Goal: Task Accomplishment & Management: Use online tool/utility

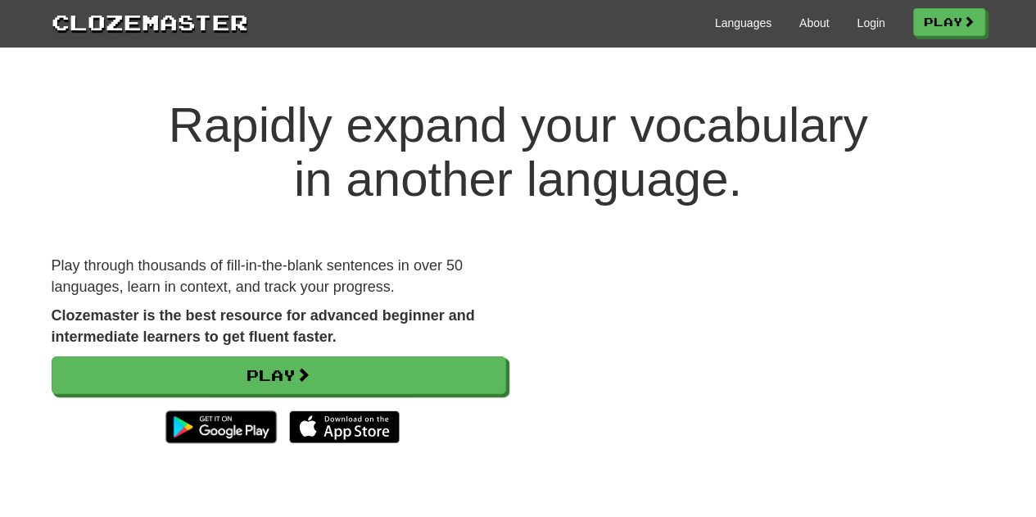
click at [865, 33] on div "Languages About Login Play" at bounding box center [616, 22] width 737 height 30
click at [864, 29] on link "Login" at bounding box center [871, 23] width 28 height 16
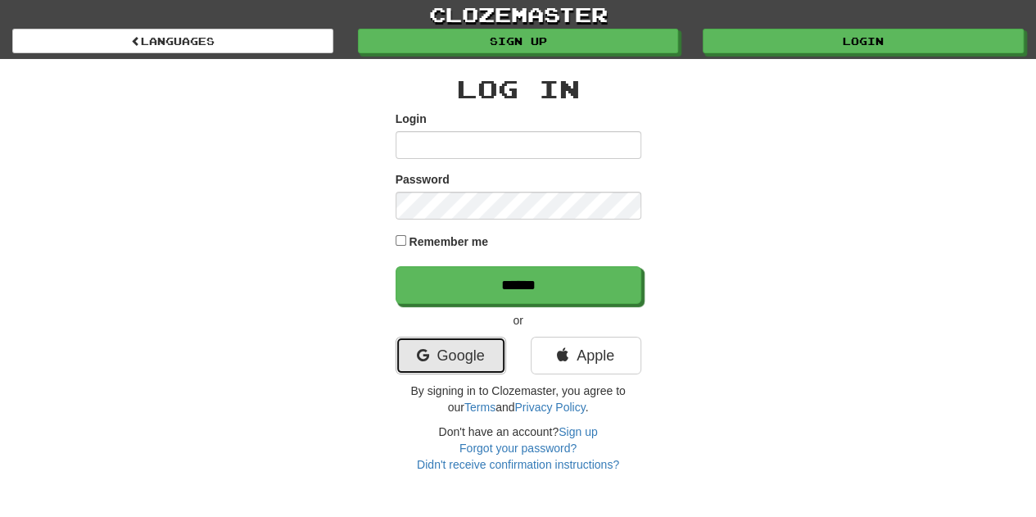
click at [459, 348] on link "Google" at bounding box center [451, 356] width 111 height 38
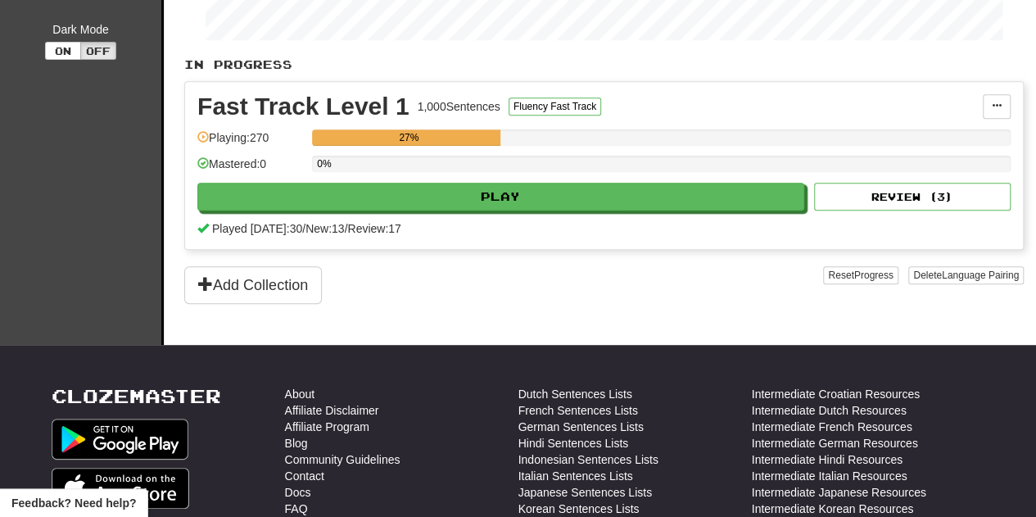
scroll to position [342, 0]
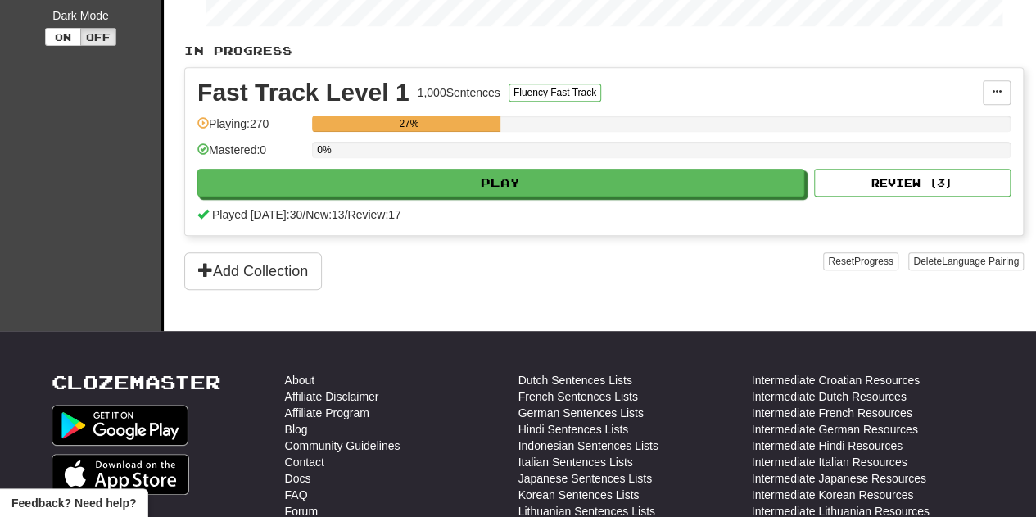
click at [232, 142] on div "Mastered: 0" at bounding box center [250, 155] width 106 height 27
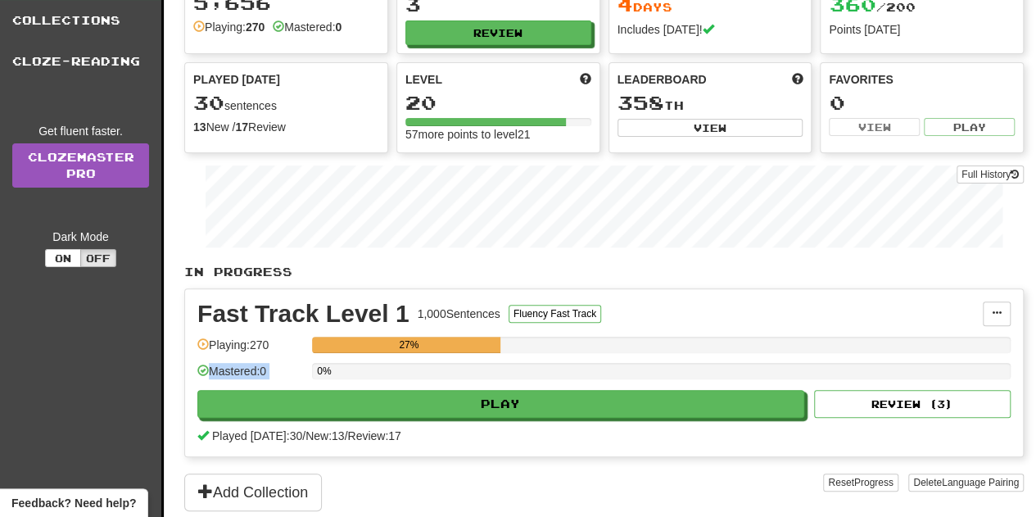
scroll to position [120, 0]
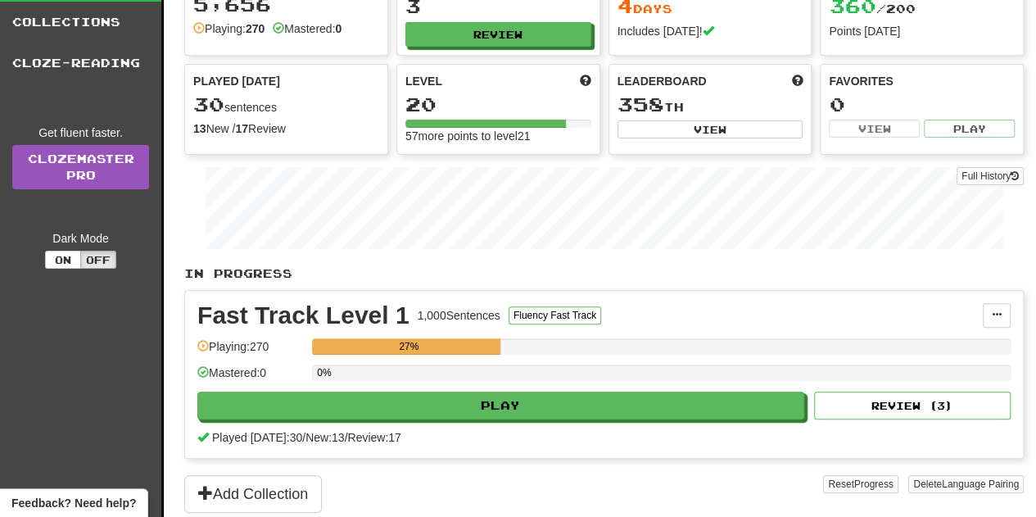
click at [177, 195] on div "Clozemaster Dashboard Collections Cloze-Reading Get fluent faster. Clozemaster …" at bounding box center [518, 232] width 1012 height 641
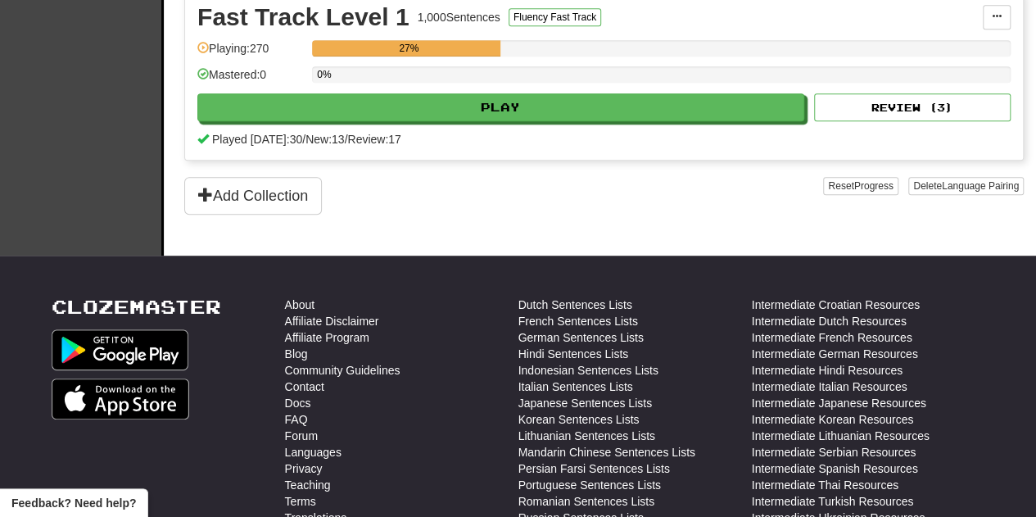
scroll to position [0, 0]
